Goal: Task Accomplishment & Management: Use online tool/utility

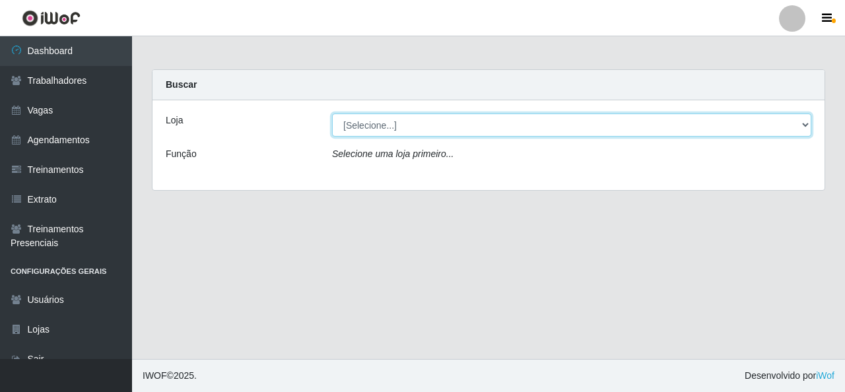
click at [422, 122] on select "[Selecione...] Rede Econômico - Malvinas Rede Econômico - Prata" at bounding box center [571, 125] width 479 height 23
select select "194"
click at [332, 114] on select "[Selecione...] Rede Econômico - Malvinas Rede Econômico - Prata" at bounding box center [571, 125] width 479 height 23
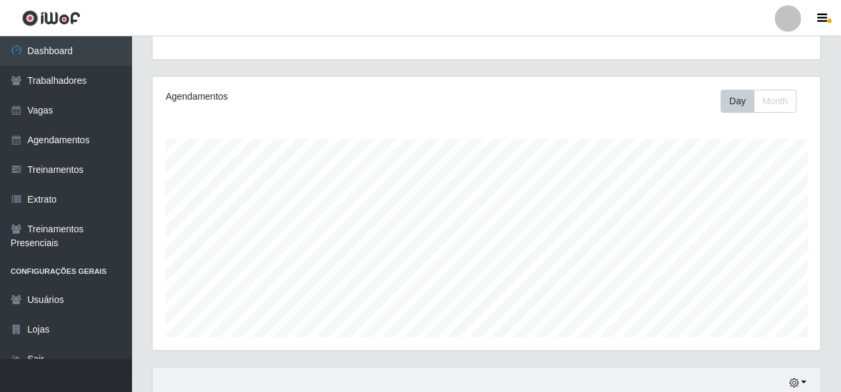
scroll to position [396, 0]
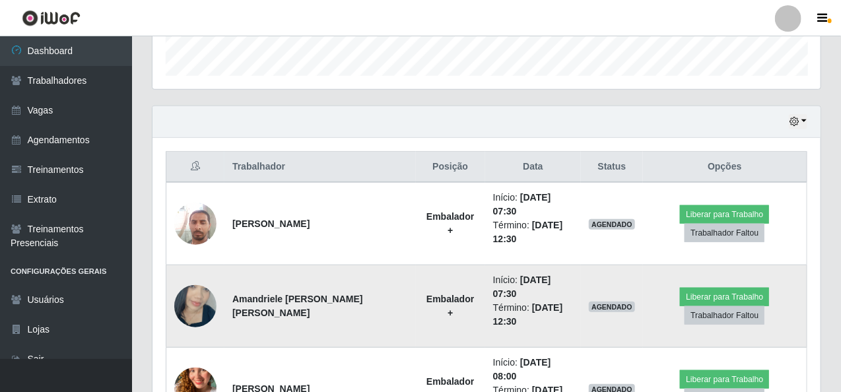
click at [193, 281] on img at bounding box center [195, 306] width 42 height 75
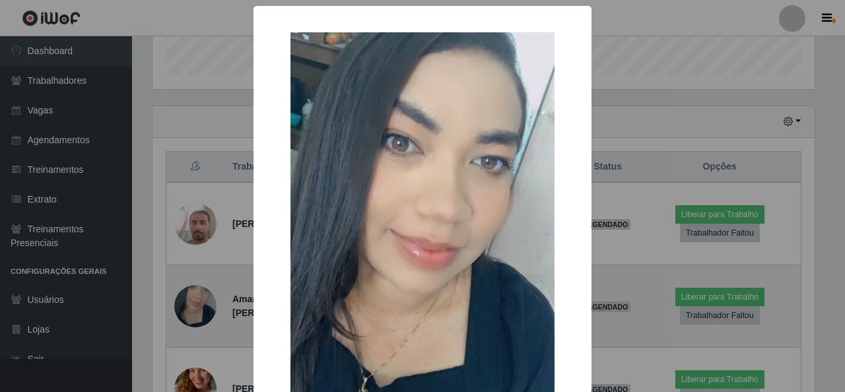
click at [193, 281] on div "× OK Cancel" at bounding box center [422, 196] width 845 height 392
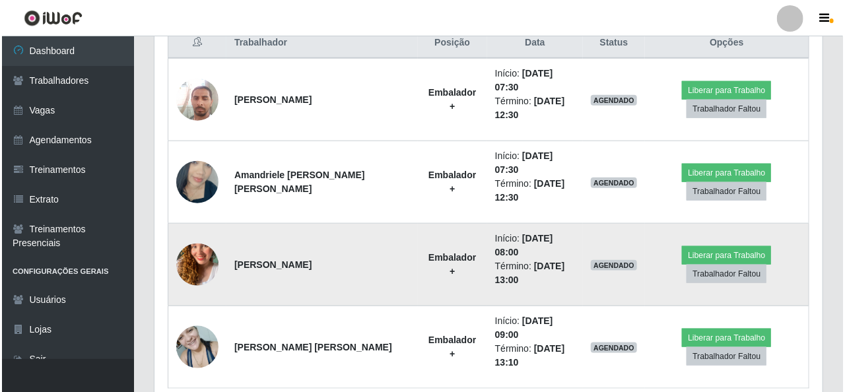
scroll to position [521, 0]
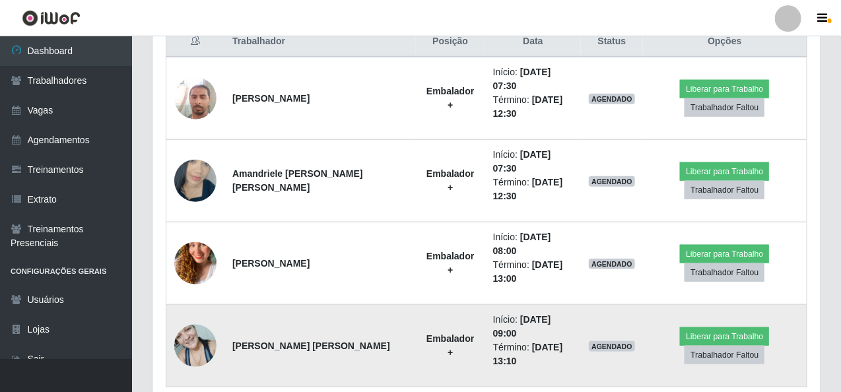
click at [196, 317] on img at bounding box center [195, 345] width 42 height 56
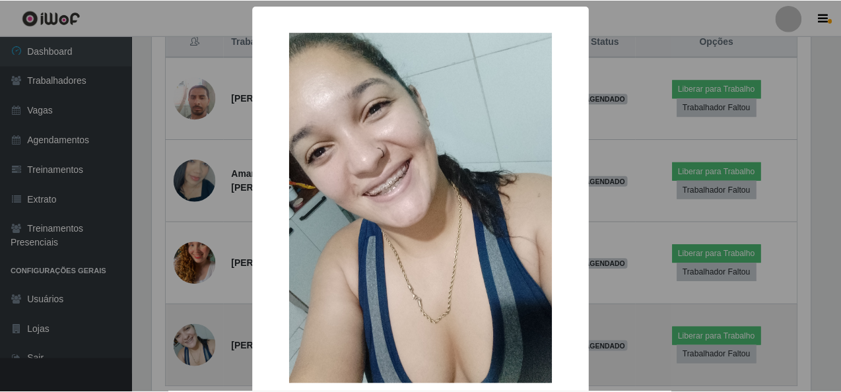
scroll to position [274, 663]
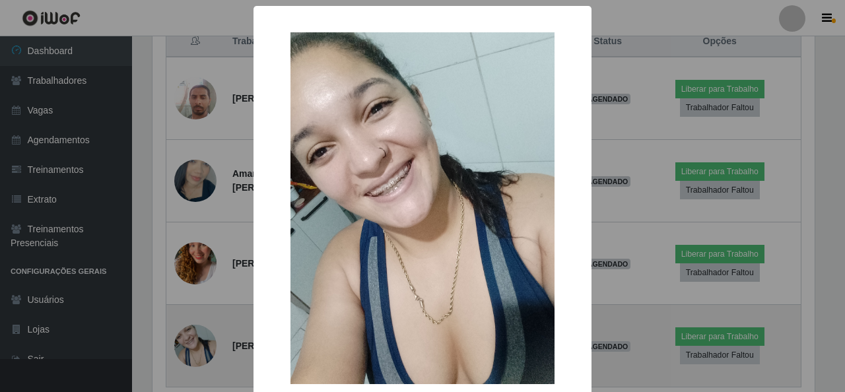
click at [196, 302] on div "× OK Cancel" at bounding box center [422, 196] width 845 height 392
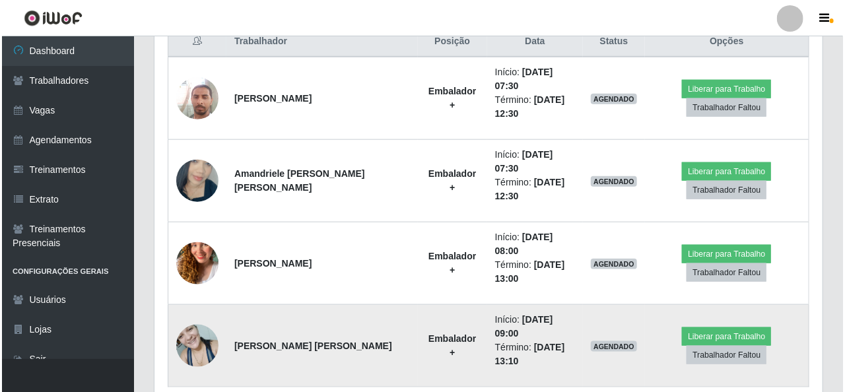
scroll to position [274, 668]
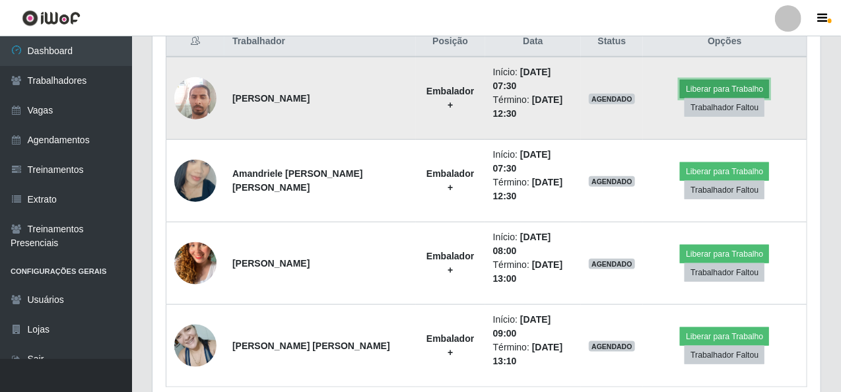
click at [705, 80] on button "Liberar para Trabalho" at bounding box center [724, 89] width 89 height 18
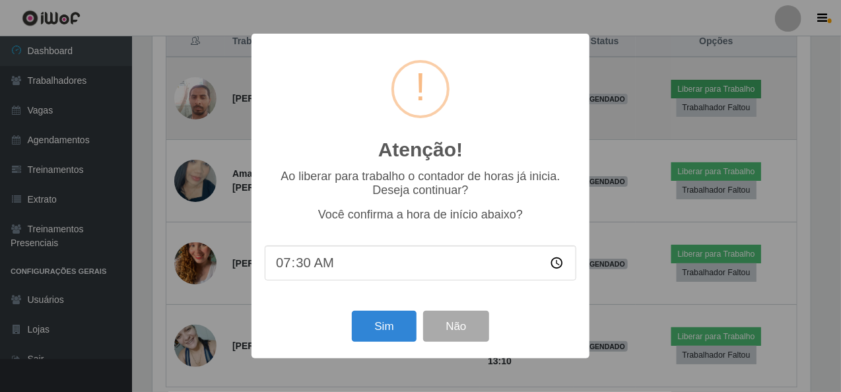
scroll to position [274, 663]
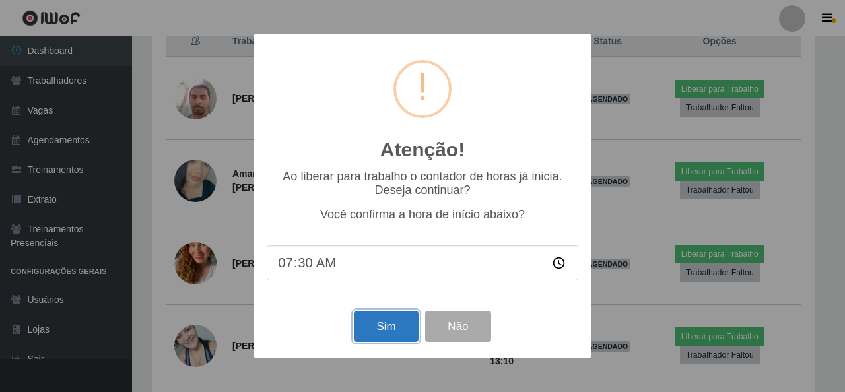
click at [377, 327] on button "Sim" at bounding box center [386, 326] width 64 height 31
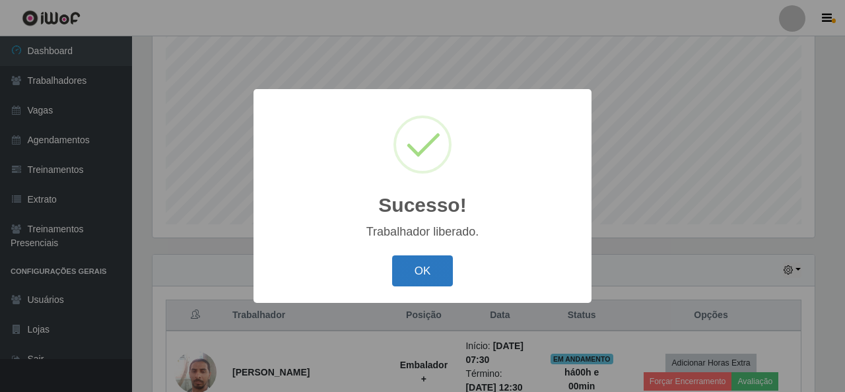
click at [409, 261] on button "OK" at bounding box center [422, 270] width 61 height 31
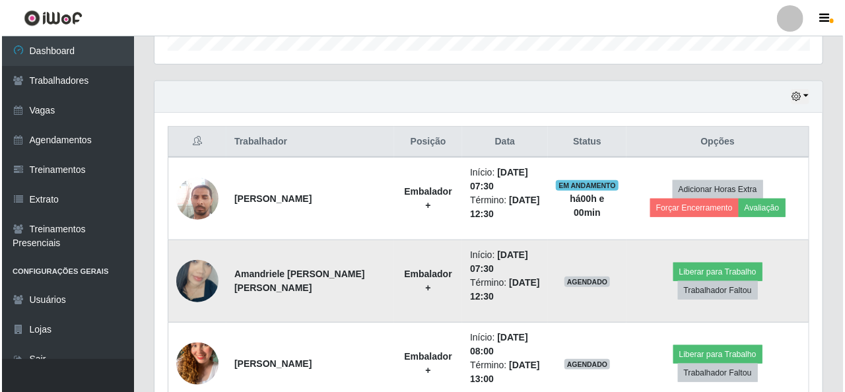
scroll to position [445, 0]
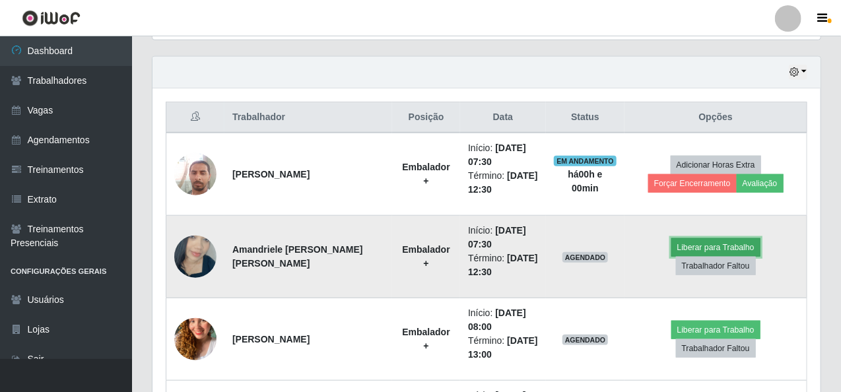
click at [671, 257] on button "Liberar para Trabalho" at bounding box center [715, 247] width 89 height 18
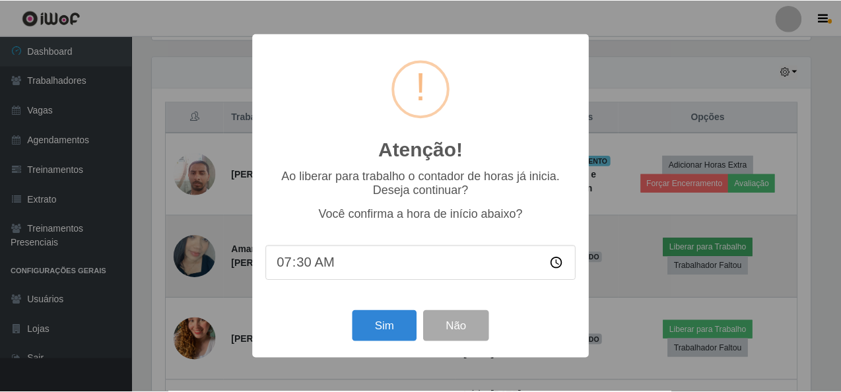
scroll to position [274, 663]
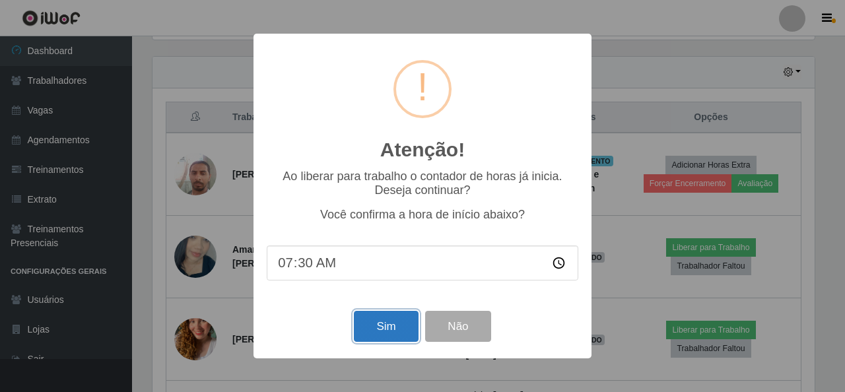
click at [399, 327] on button "Sim" at bounding box center [386, 326] width 64 height 31
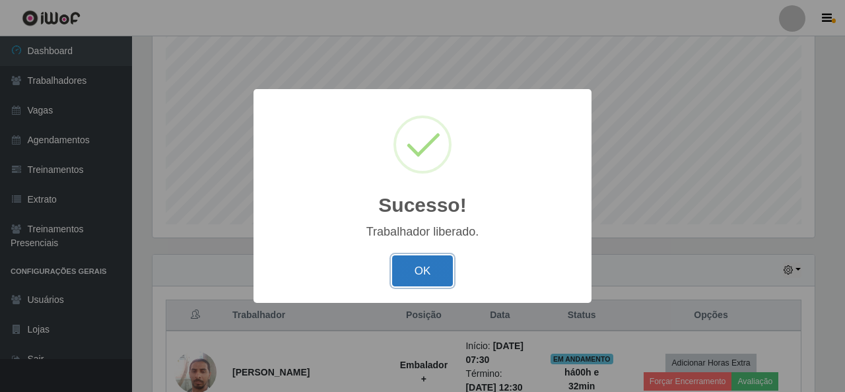
click at [430, 263] on button "OK" at bounding box center [422, 270] width 61 height 31
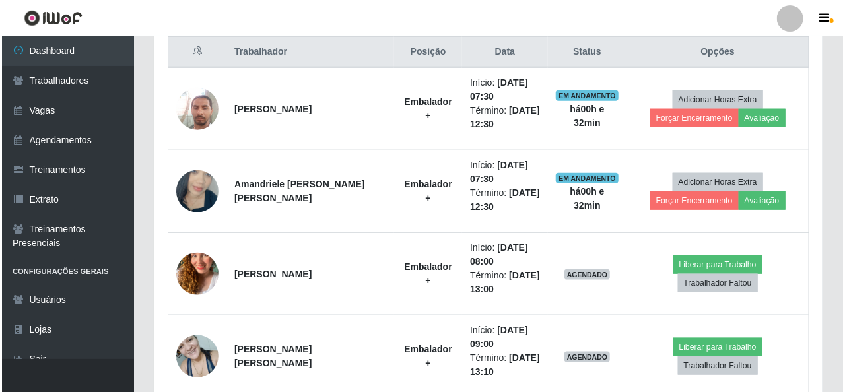
scroll to position [511, 0]
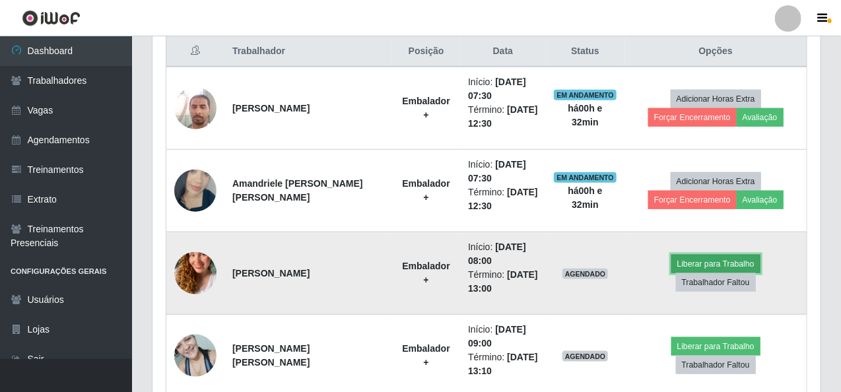
click at [671, 268] on button "Liberar para Trabalho" at bounding box center [715, 264] width 89 height 18
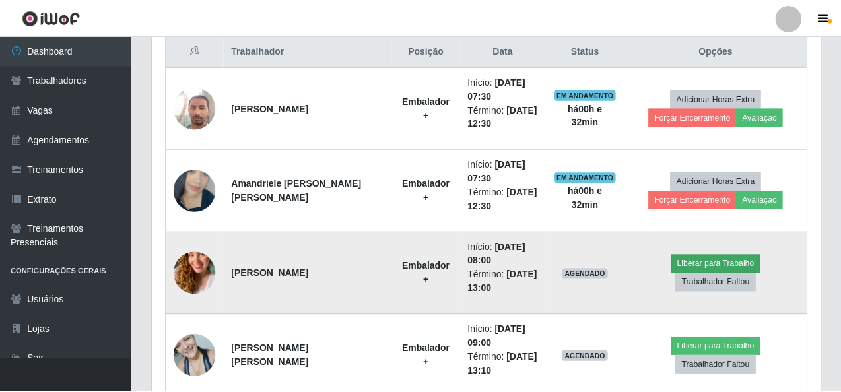
scroll to position [274, 663]
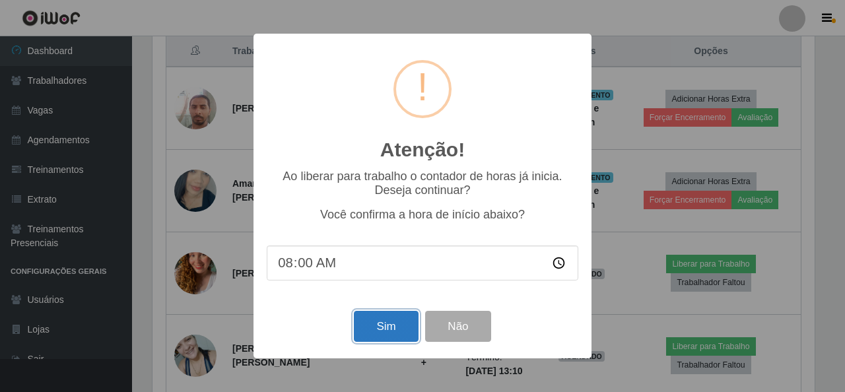
click at [384, 323] on button "Sim" at bounding box center [386, 326] width 64 height 31
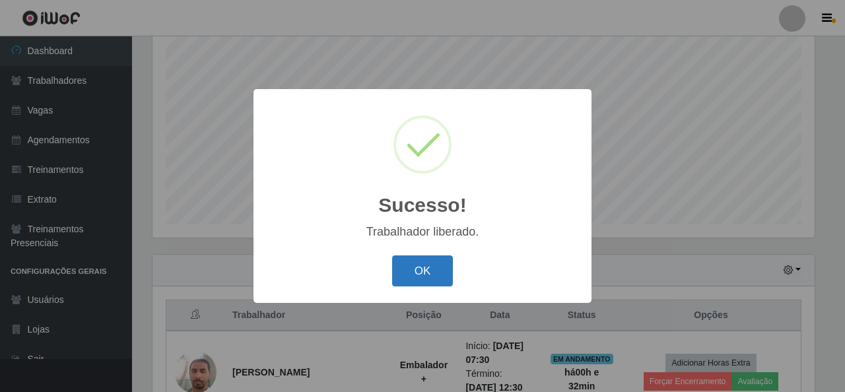
click at [430, 275] on button "OK" at bounding box center [422, 270] width 61 height 31
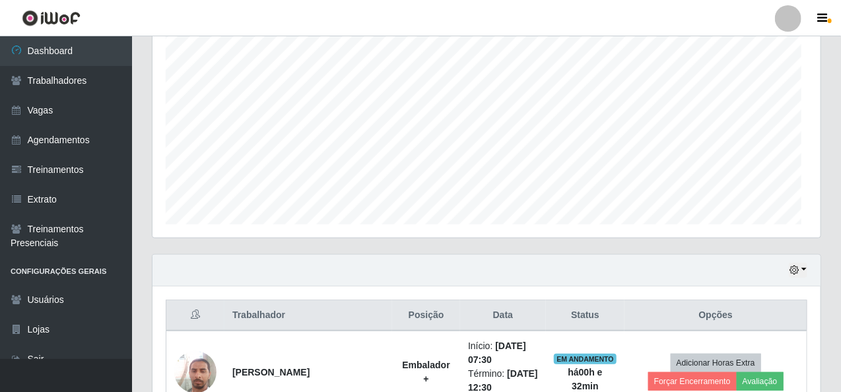
scroll to position [274, 668]
